Goal: Task Accomplishment & Management: Use online tool/utility

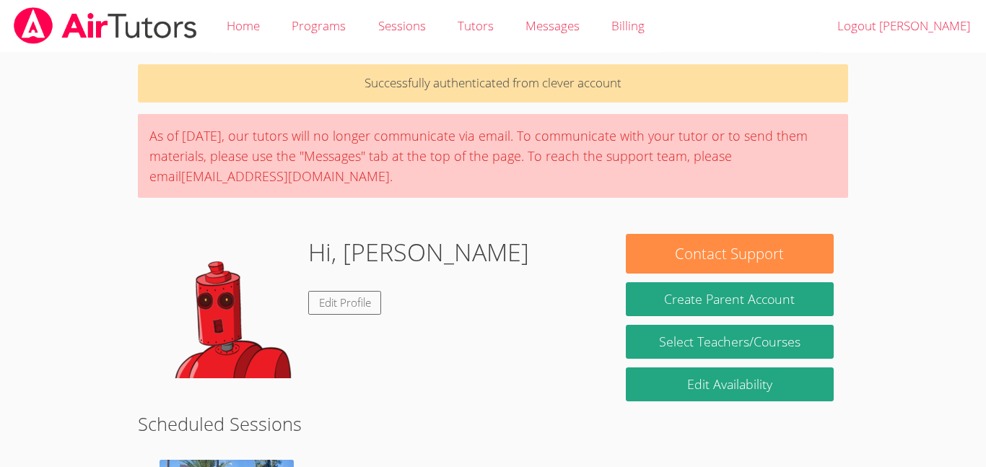
click at [69, 128] on body "Home Programs Sessions Tutors Messages Billing Logout [PERSON_NAME] Successfull…" at bounding box center [493, 233] width 986 height 467
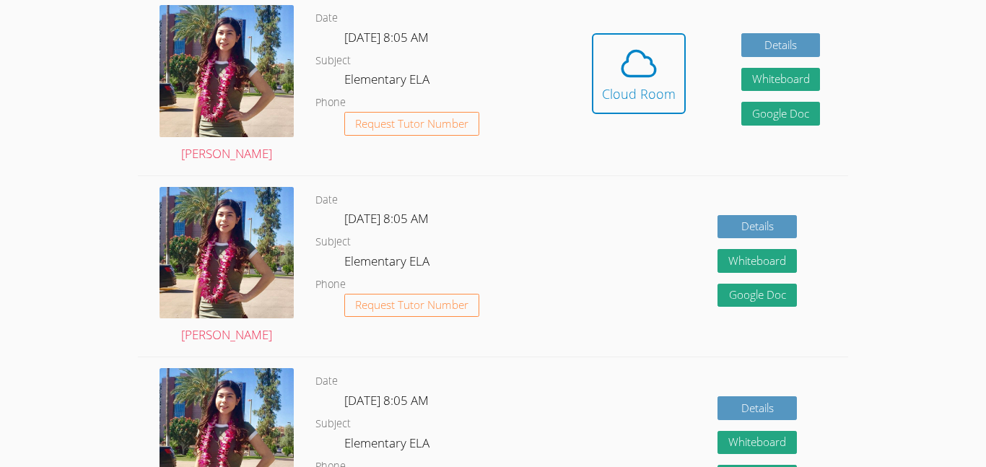
scroll to position [482, 0]
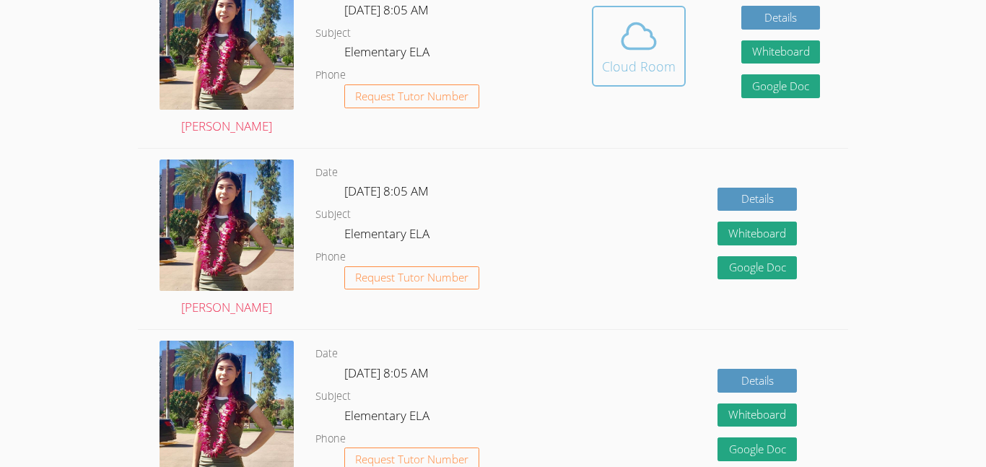
click at [612, 55] on span at bounding box center [639, 36] width 74 height 40
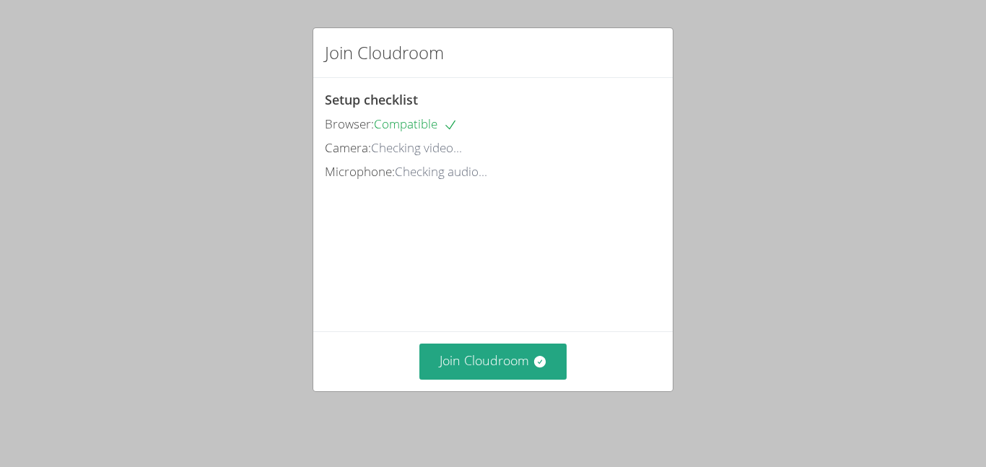
click at [857, 335] on div "Join Cloudroom Setup checklist Browser: Compatible Camera: Checking video... Mi…" at bounding box center [493, 233] width 986 height 467
click at [487, 366] on button "Join Cloudroom" at bounding box center [494, 361] width 148 height 35
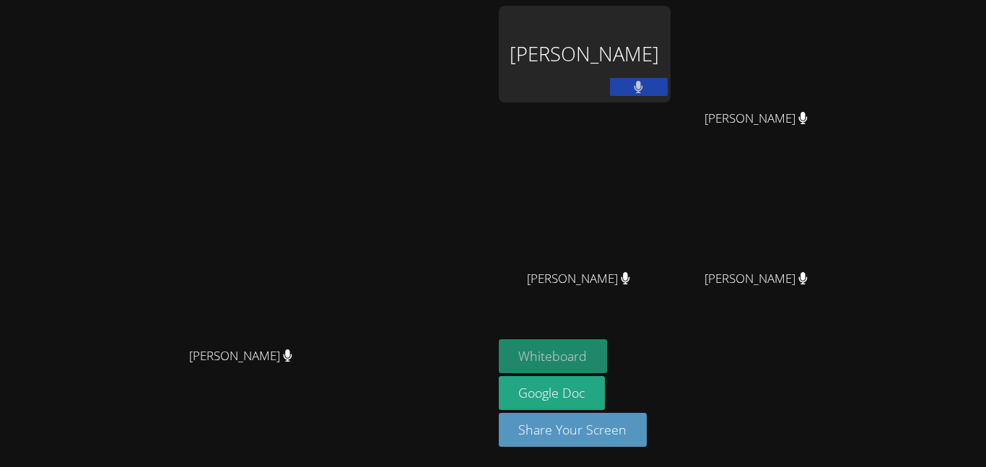
click at [608, 353] on button "Whiteboard" at bounding box center [553, 356] width 109 height 34
click at [668, 85] on button at bounding box center [639, 87] width 58 height 18
click at [646, 89] on icon at bounding box center [638, 87] width 15 height 12
click at [668, 84] on button at bounding box center [639, 87] width 58 height 18
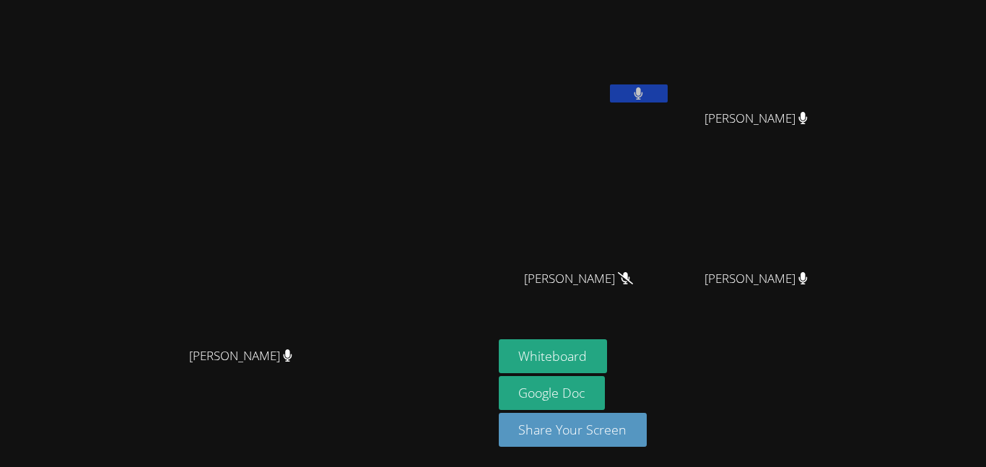
click at [643, 92] on icon at bounding box center [638, 93] width 9 height 12
click at [646, 92] on icon at bounding box center [638, 93] width 15 height 12
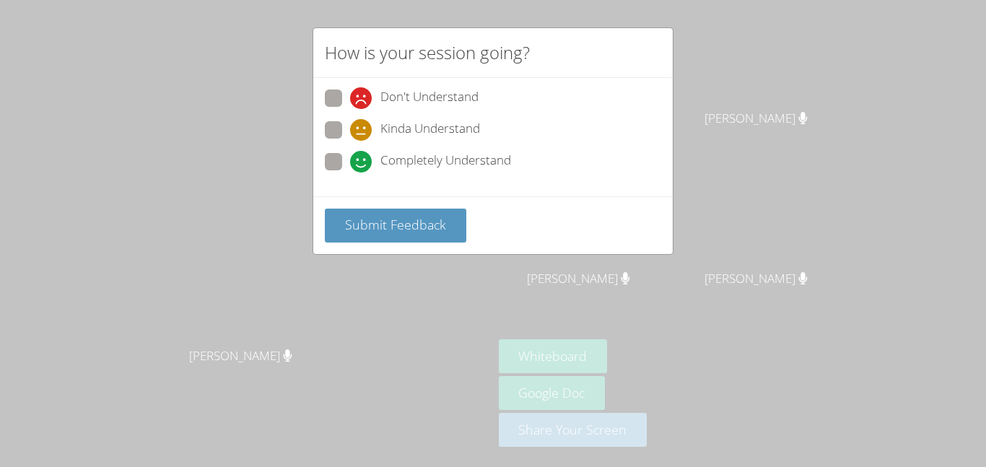
click at [344, 160] on label "Completely Understand" at bounding box center [418, 162] width 186 height 19
click at [350, 160] on input "Completely Understand" at bounding box center [356, 159] width 12 height 12
radio input "true"
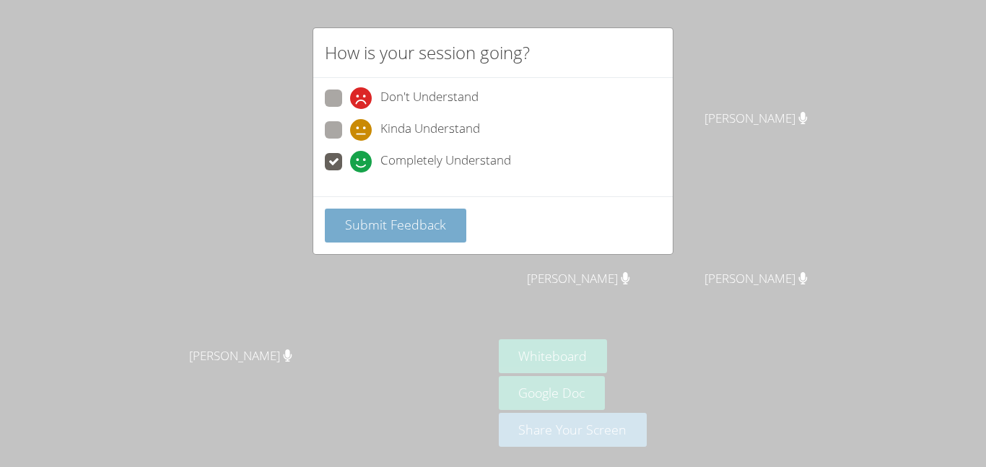
click at [379, 220] on span "Submit Feedback" at bounding box center [395, 224] width 101 height 17
